Goal: Navigation & Orientation: Find specific page/section

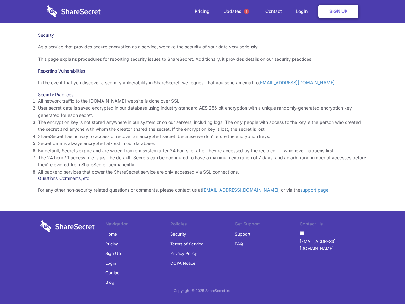
click at [202, 152] on li "By default, Secrets expire and are wiped from our system after 24 hours, or aft…" at bounding box center [202, 150] width 329 height 7
click at [246, 11] on span "1" at bounding box center [246, 11] width 5 height 5
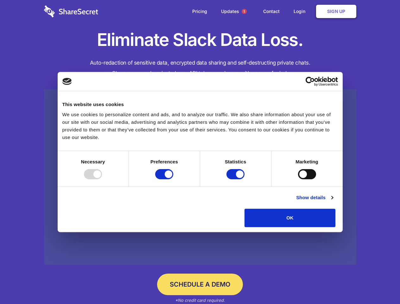
click at [102, 179] on div at bounding box center [93, 174] width 18 height 10
click at [173, 179] on input "Preferences" at bounding box center [164, 174] width 18 height 10
checkbox input "false"
click at [236, 179] on input "Statistics" at bounding box center [235, 174] width 18 height 10
checkbox input "false"
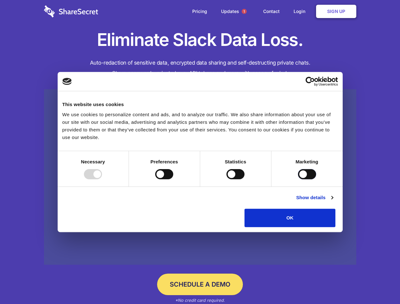
click at [298, 179] on input "Marketing" at bounding box center [307, 174] width 18 height 10
checkbox input "true"
click at [332, 201] on link "Show details" at bounding box center [314, 198] width 37 height 8
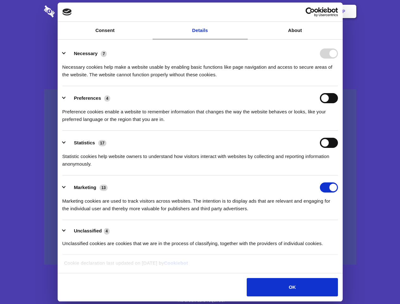
click at [338, 86] on li "Necessary 7 Necessary cookies help make a website usable by enabling basic func…" at bounding box center [199, 63] width 275 height 45
click at [244, 11] on span "1" at bounding box center [243, 11] width 5 height 5
